Goal: Check status: Check status

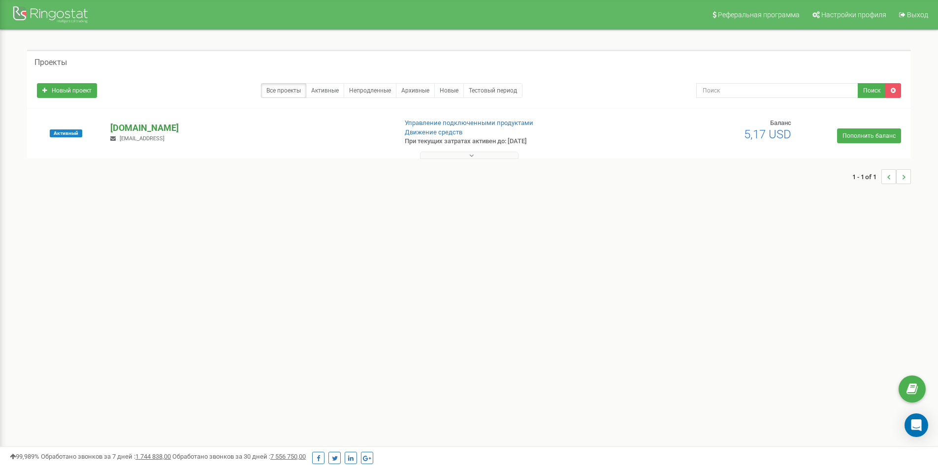
click at [135, 126] on p "[DOMAIN_NAME]" at bounding box center [249, 128] width 278 height 13
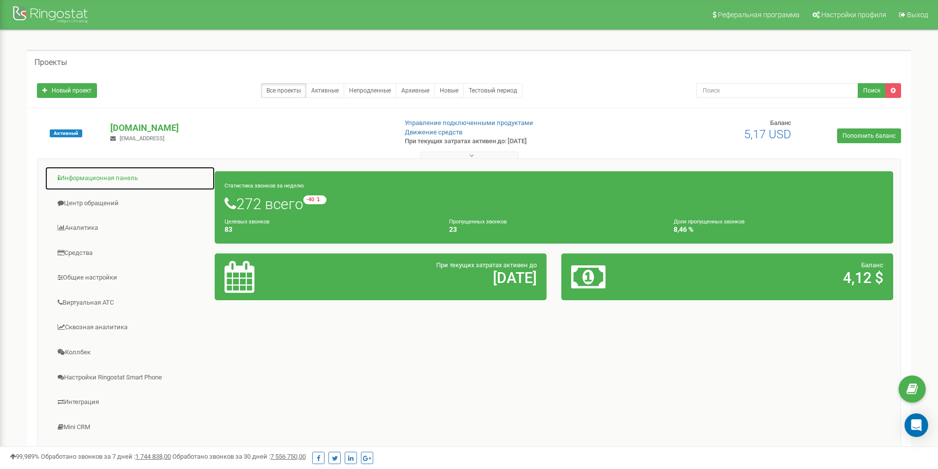
click at [106, 178] on link "Информационная панель" at bounding box center [130, 178] width 170 height 24
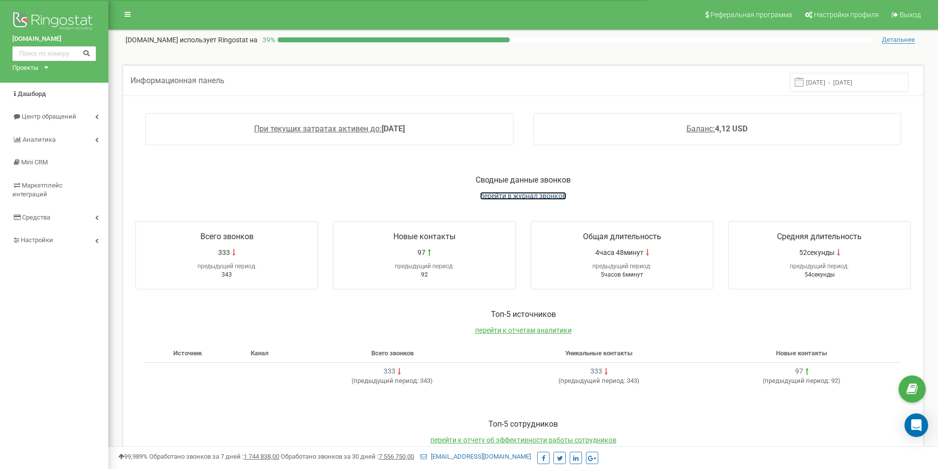
click at [537, 194] on span "перейти в журнал звонков" at bounding box center [523, 196] width 86 height 8
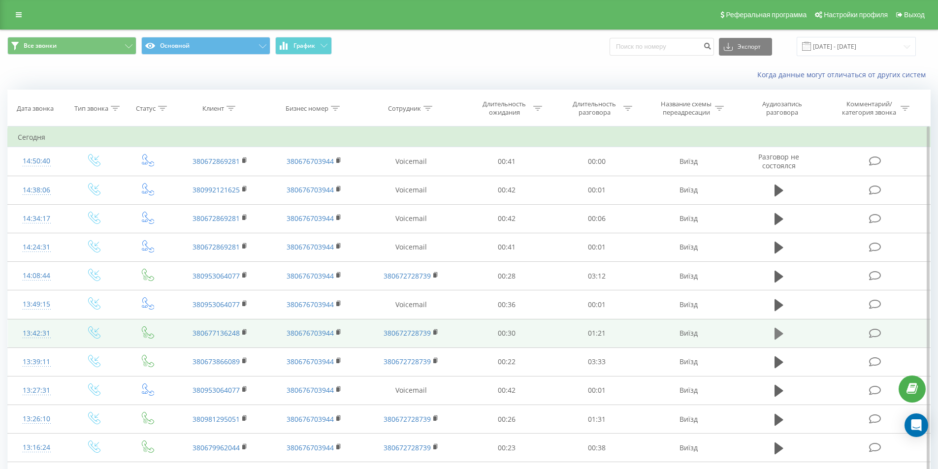
click at [780, 332] on icon at bounding box center [778, 334] width 9 height 12
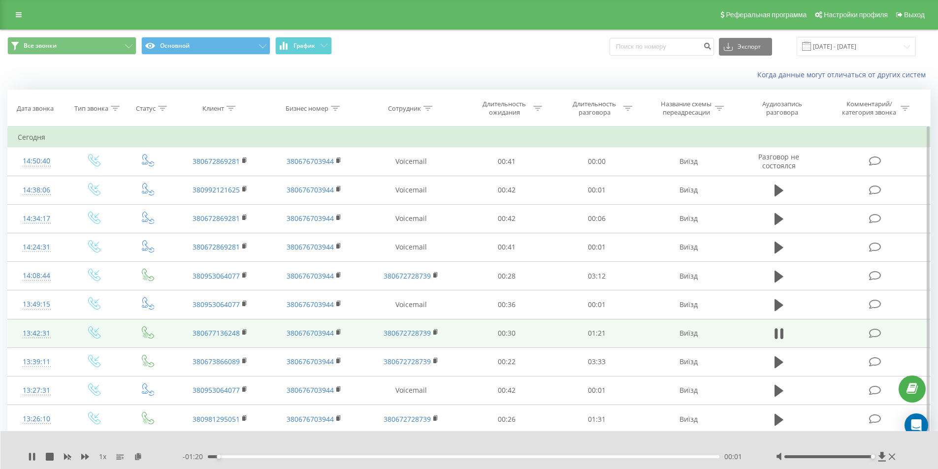
drag, startPoint x: 831, startPoint y: 456, endPoint x: 877, endPoint y: 460, distance: 45.9
click at [877, 460] on div at bounding box center [837, 457] width 122 height 10
click at [30, 458] on icon at bounding box center [30, 457] width 2 height 8
